Goal: Entertainment & Leisure: Consume media (video, audio)

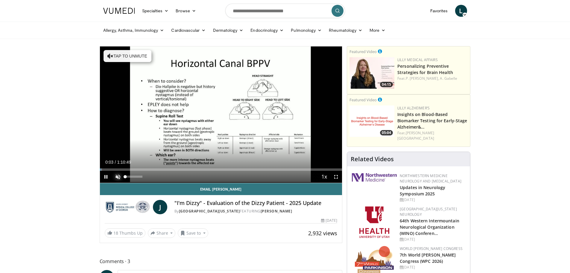
click at [118, 176] on span "Video Player" at bounding box center [118, 177] width 12 height 12
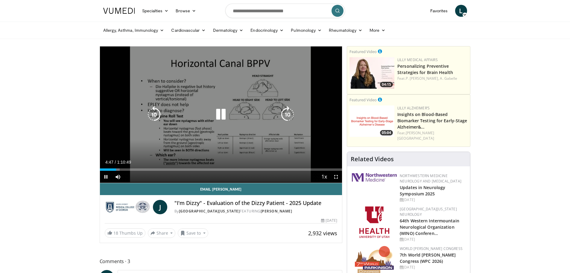
click at [223, 113] on icon "Video Player" at bounding box center [221, 114] width 17 height 17
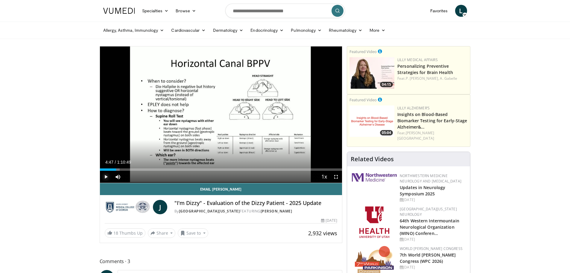
click at [105, 176] on span "Video Player" at bounding box center [106, 177] width 12 height 12
click at [107, 176] on span "Video Player" at bounding box center [106, 177] width 12 height 12
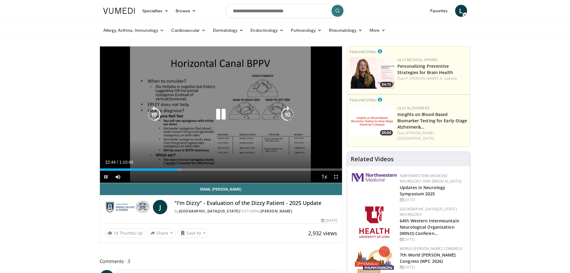
click at [225, 114] on icon "Video Player" at bounding box center [221, 114] width 17 height 17
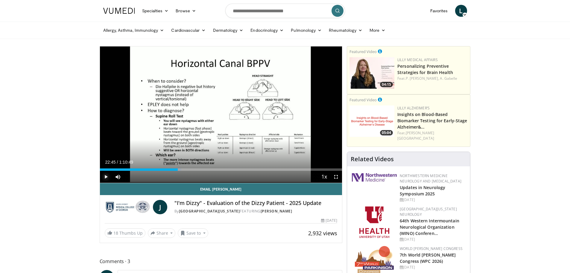
click at [105, 178] on span "Video Player" at bounding box center [106, 177] width 12 height 12
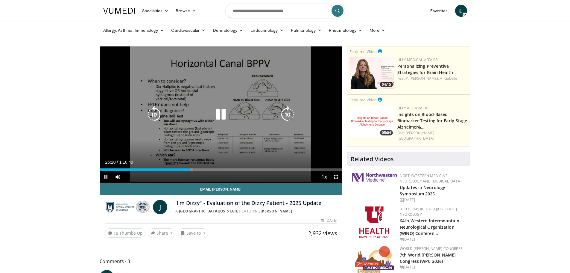
click at [240, 155] on div "10 seconds Tap to unmute" at bounding box center [221, 114] width 243 height 136
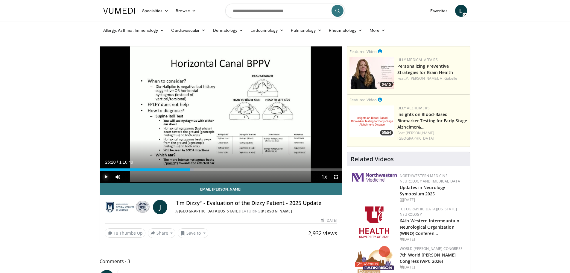
click at [105, 176] on span "Video Player" at bounding box center [106, 177] width 12 height 12
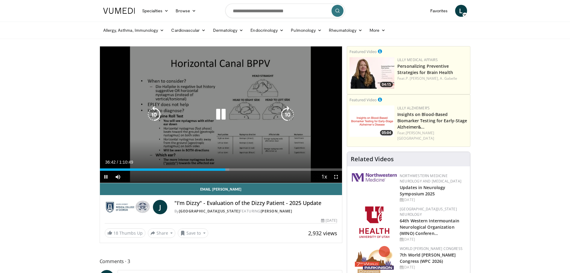
click at [223, 111] on icon "Video Player" at bounding box center [221, 114] width 17 height 17
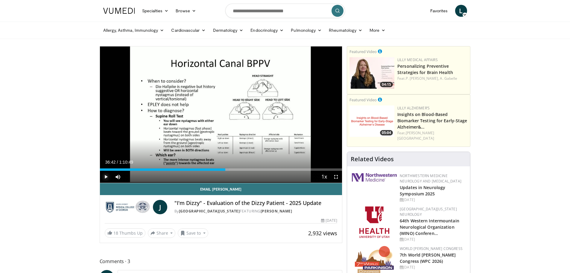
click at [107, 177] on span "Video Player" at bounding box center [106, 177] width 12 height 12
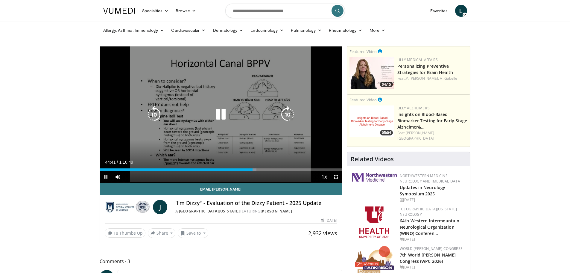
click at [219, 111] on icon "Video Player" at bounding box center [221, 114] width 17 height 17
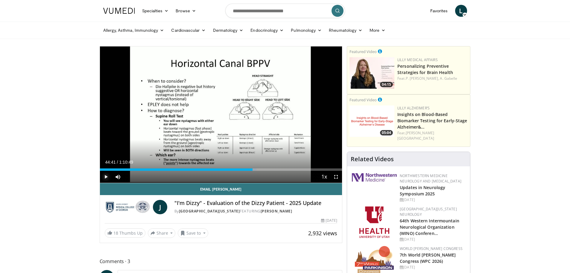
click at [108, 176] on span "Video Player" at bounding box center [106, 177] width 12 height 12
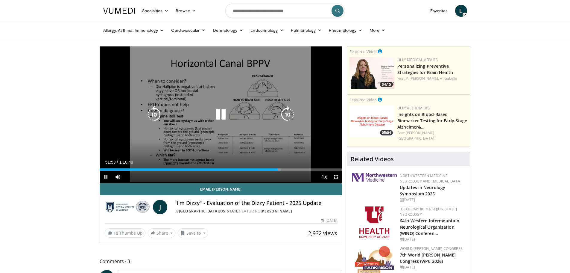
click at [222, 115] on icon "Video Player" at bounding box center [221, 114] width 17 height 17
